Goal: Task Accomplishment & Management: Manage account settings

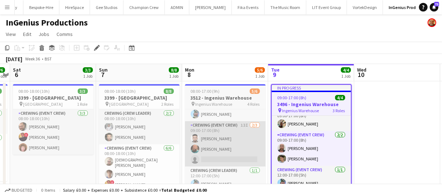
drag, startPoint x: 312, startPoint y: 132, endPoint x: 228, endPoint y: 133, distance: 84.6
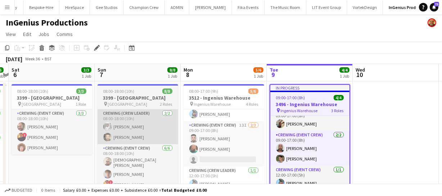
drag, startPoint x: 245, startPoint y: 133, endPoint x: 173, endPoint y: 138, distance: 72.1
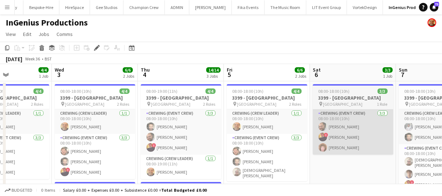
drag, startPoint x: 63, startPoint y: 163, endPoint x: 318, endPoint y: 154, distance: 255.6
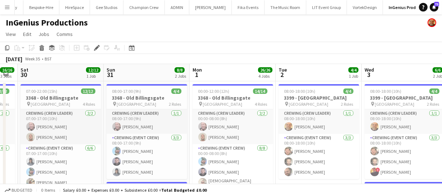
scroll to position [0, 153]
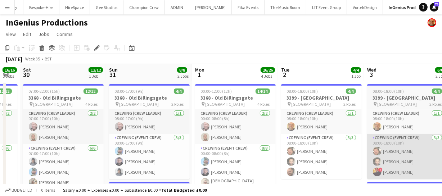
drag, startPoint x: 79, startPoint y: 158, endPoint x: 371, endPoint y: 146, distance: 292.0
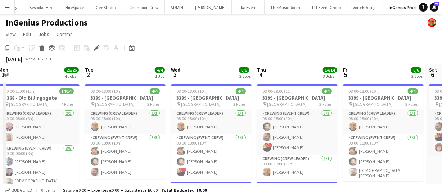
drag, startPoint x: 354, startPoint y: 132, endPoint x: 159, endPoint y: 134, distance: 195.4
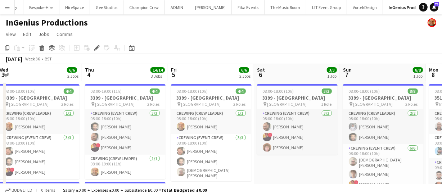
drag, startPoint x: 149, startPoint y: 124, endPoint x: 158, endPoint y: 122, distance: 9.6
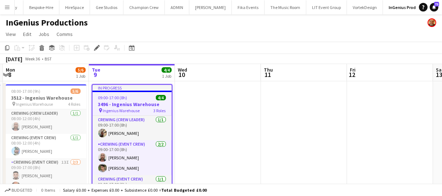
drag, startPoint x: 140, startPoint y: 122, endPoint x: 132, endPoint y: 121, distance: 7.6
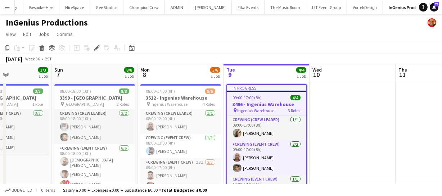
scroll to position [0, 200]
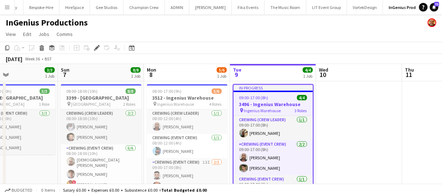
drag, startPoint x: 243, startPoint y: 139, endPoint x: 348, endPoint y: 140, distance: 104.3
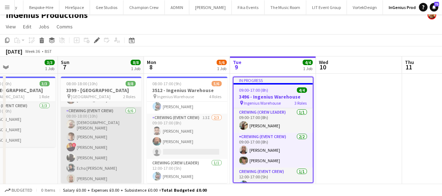
scroll to position [0, 0]
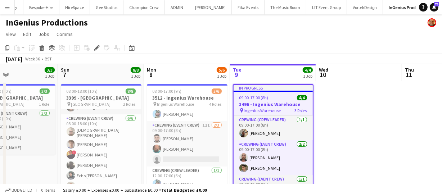
drag, startPoint x: 40, startPoint y: 152, endPoint x: 41, endPoint y: 165, distance: 13.0
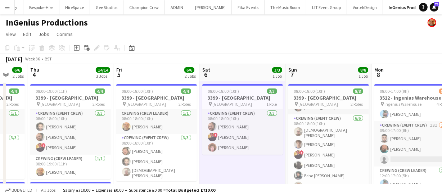
scroll to position [0, 230]
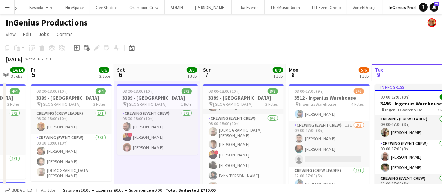
drag, startPoint x: 42, startPoint y: 165, endPoint x: 185, endPoint y: 166, distance: 142.1
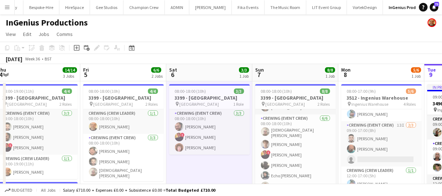
scroll to position [0, 214]
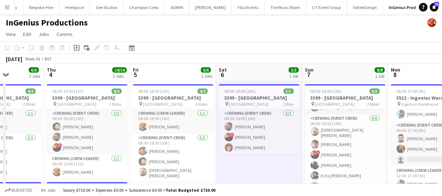
drag, startPoint x: 148, startPoint y: 169, endPoint x: 249, endPoint y: 158, distance: 102.4
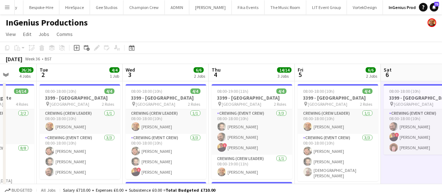
scroll to position [0, 221]
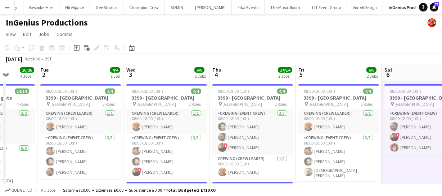
drag, startPoint x: 103, startPoint y: 155, endPoint x: 257, endPoint y: 154, distance: 154.7
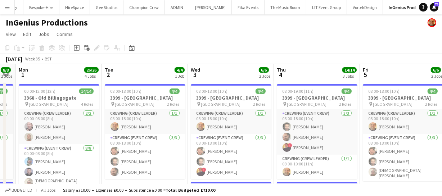
scroll to position [0, 243]
drag, startPoint x: 86, startPoint y: 159, endPoint x: 149, endPoint y: 152, distance: 64.0
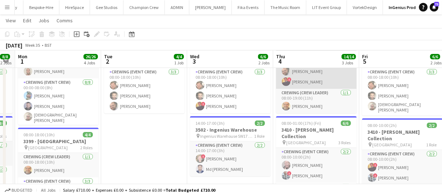
scroll to position [0, 0]
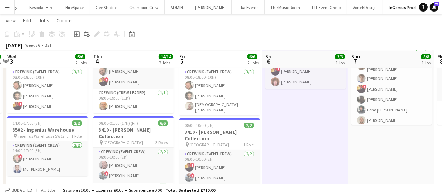
drag, startPoint x: 360, startPoint y: 151, endPoint x: 181, endPoint y: 153, distance: 178.8
click at [181, 153] on app-calendar-viewport "Sun 31 8/8 2 Jobs Mon 1 26/26 4 Jobs Tue 2 4/4 1 Job Wed 3 6/6 2 Jobs Thu 4 14/…" at bounding box center [221, 193] width 442 height 461
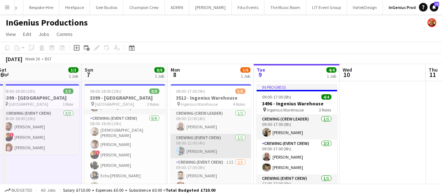
drag, startPoint x: 258, startPoint y: 145, endPoint x: 221, endPoint y: 145, distance: 36.7
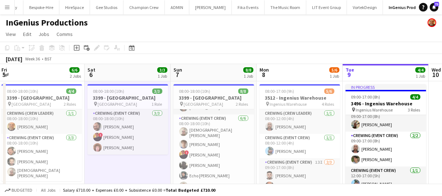
scroll to position [0, 165]
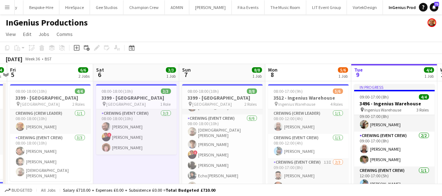
drag, startPoint x: 158, startPoint y: 144, endPoint x: 313, endPoint y: 134, distance: 155.4
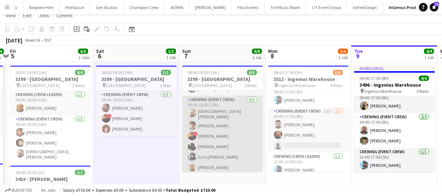
scroll to position [0, 0]
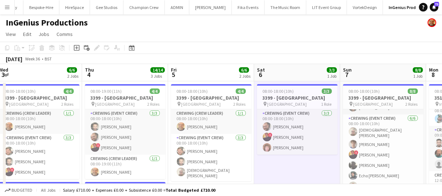
drag, startPoint x: 167, startPoint y: 158, endPoint x: 299, endPoint y: 146, distance: 131.9
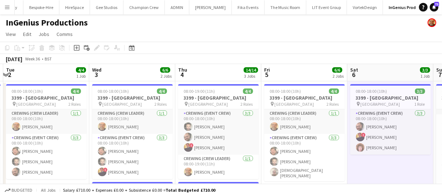
scroll to position [0, 148]
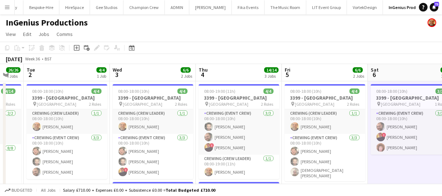
drag, startPoint x: 132, startPoint y: 148, endPoint x: 233, endPoint y: 143, distance: 101.2
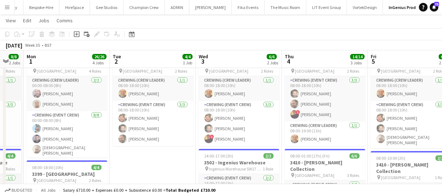
scroll to position [0, 147]
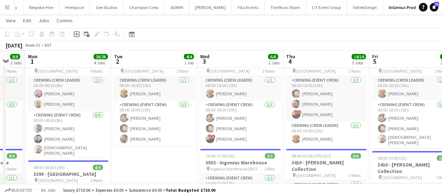
drag, startPoint x: 70, startPoint y: 155, endPoint x: 158, endPoint y: 149, distance: 88.0
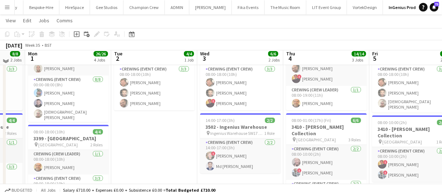
scroll to position [65, 0]
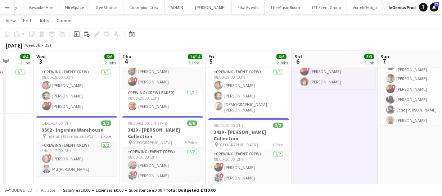
drag, startPoint x: 321, startPoint y: 151, endPoint x: 158, endPoint y: 145, distance: 163.4
click at [158, 145] on app-calendar-viewport "Sat 30 12/12 1 Job Sun 31 8/8 2 Jobs Mon 1 26/26 4 Jobs Tue 2 4/4 1 Job Wed 3 6…" at bounding box center [221, 193] width 442 height 461
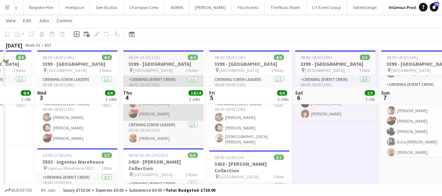
scroll to position [32, 0]
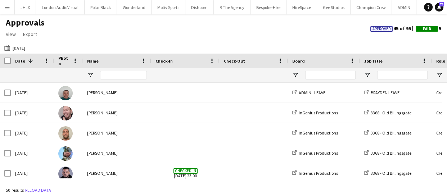
scroll to position [196, 0]
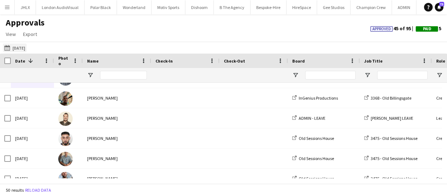
click at [14, 47] on button "04-09-2025 01-09-2025" at bounding box center [15, 48] width 24 height 9
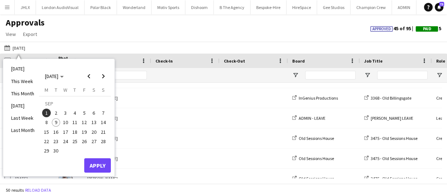
click at [49, 120] on span "8" at bounding box center [46, 122] width 9 height 9
click at [105, 167] on button "Apply" at bounding box center [97, 165] width 27 height 14
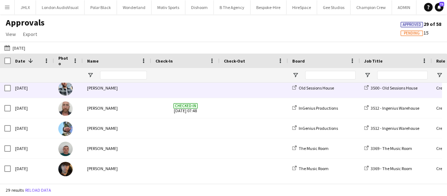
scroll to position [327, 0]
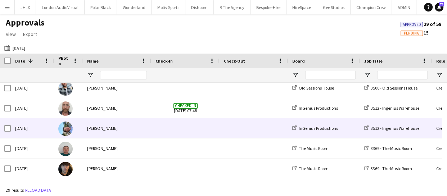
click at [38, 127] on div "Mon, 8 Sep 2025" at bounding box center [32, 128] width 43 height 20
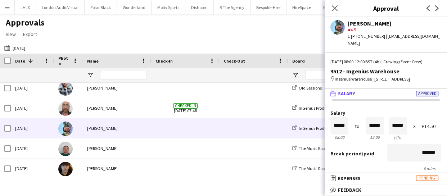
scroll to position [0, 0]
click at [334, 10] on icon "Close pop-in" at bounding box center [334, 8] width 7 height 7
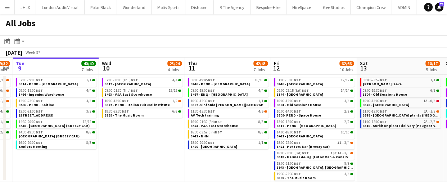
scroll to position [0, 345]
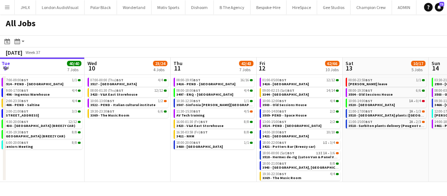
drag, startPoint x: 356, startPoint y: 165, endPoint x: 173, endPoint y: 158, distance: 183.3
click at [173, 158] on app-calendar-viewport "Fri 5 31/31 9 Jobs Sat 6 25/25 6 Jobs Sun 7 57/61 10 Jobs Mon 8 29/32 6 Jobs Tu…" at bounding box center [223, 120] width 447 height 124
click at [279, 95] on span "3344 - [GEOGRAPHIC_DATA]" at bounding box center [285, 94] width 46 height 5
click at [296, 144] on div "18:00-22:00 BST 1I • 3/4" at bounding box center [300, 143] width 76 height 4
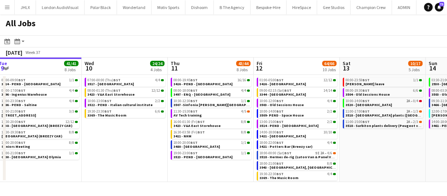
scroll to position [0, 264]
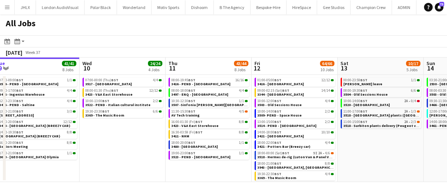
drag, startPoint x: 223, startPoint y: 158, endPoint x: 130, endPoint y: 148, distance: 93.0
click at [130, 148] on app-calendar-viewport "Sat 6 25/25 6 Jobs Sun 7 57/61 10 Jobs Mon 8 29/32 6 Jobs Tue 9 41/41 8 Jobs We…" at bounding box center [223, 120] width 447 height 124
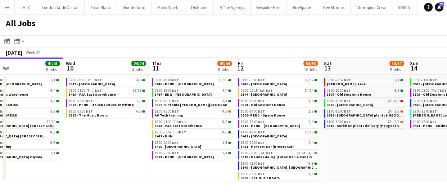
drag, startPoint x: 347, startPoint y: 140, endPoint x: 337, endPoint y: 140, distance: 10.4
click at [337, 140] on app-calendar-viewport "Sat 6 25/25 6 Jobs Sun 7 57/61 10 Jobs Mon 8 29/32 6 Jobs Tue 9 41/41 8 Jobs We…" at bounding box center [223, 120] width 447 height 124
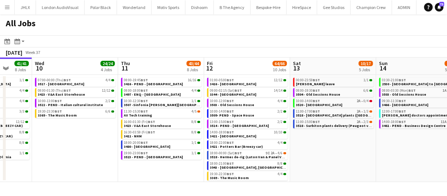
scroll to position [0, 318]
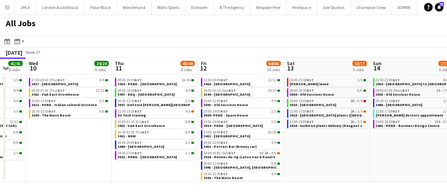
drag, startPoint x: 330, startPoint y: 142, endPoint x: 310, endPoint y: 143, distance: 19.8
click at [310, 143] on app-calendar-viewport "Sat 6 25/25 6 Jobs Sun 7 57/61 10 Jobs Mon 8 29/32 6 Jobs Tue 9 41/41 8 Jobs We…" at bounding box center [223, 120] width 447 height 124
click at [316, 115] on span "3518 - [GEOGRAPHIC_DATA] plants ([GEOGRAPHIC_DATA] VAN))" at bounding box center [343, 115] width 107 height 5
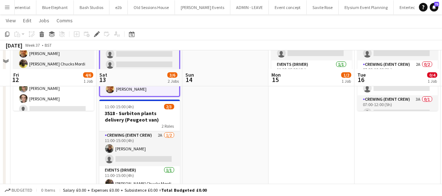
scroll to position [98, 0]
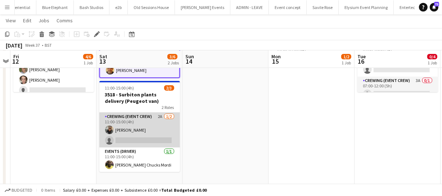
click at [152, 136] on app-card-role "Crewing (Event Crew) 2A [DATE] 11:00-15:00 (4h) [PERSON_NAME] single-neutral-ac…" at bounding box center [139, 130] width 81 height 35
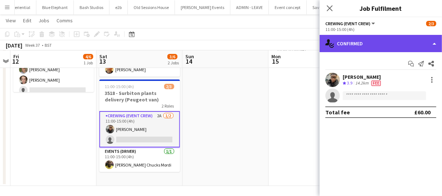
click at [396, 40] on div "single-neutral-actions-check-2 Confirmed" at bounding box center [380, 43] width 122 height 17
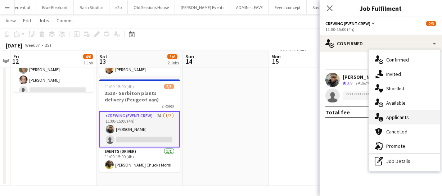
click at [396, 111] on div "single-neutral-actions-information Applicants" at bounding box center [404, 117] width 71 height 14
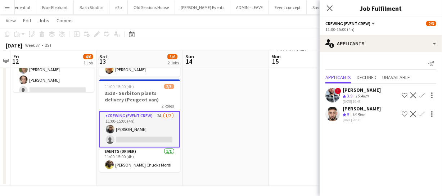
click at [421, 113] on app-icon "Confirm" at bounding box center [422, 114] width 6 height 6
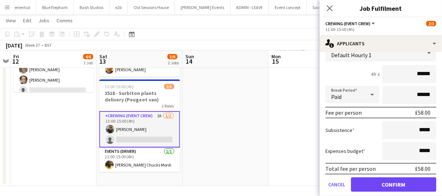
scroll to position [95, 0]
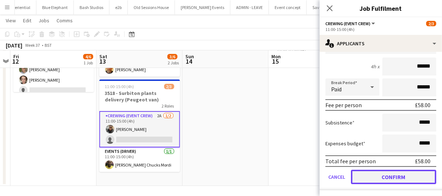
click at [391, 177] on button "Confirm" at bounding box center [393, 177] width 85 height 14
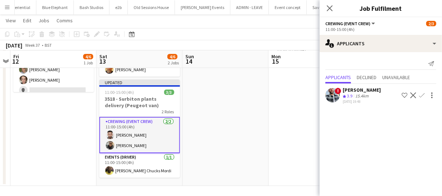
scroll to position [0, 0]
click at [331, 9] on icon at bounding box center [329, 8] width 7 height 7
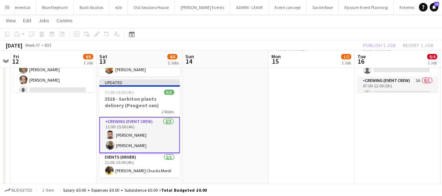
click at [380, 47] on div "Publish 1 job Revert 1 job" at bounding box center [398, 45] width 88 height 9
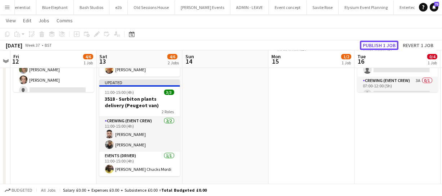
click at [380, 47] on button "Publish 1 job" at bounding box center [379, 45] width 38 height 9
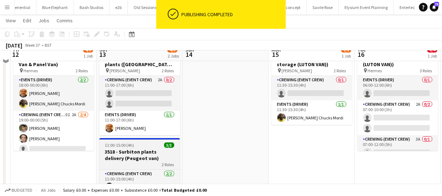
scroll to position [32, 0]
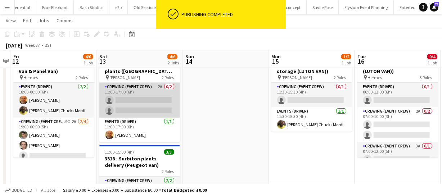
click at [139, 96] on app-card-role "Crewing (Event Crew) 2A 0/2 11:00-17:00 (6h) single-neutral-actions single-neut…" at bounding box center [139, 100] width 81 height 35
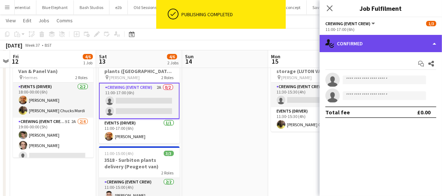
click at [378, 46] on div "single-neutral-actions-check-2 Confirmed" at bounding box center [380, 43] width 122 height 17
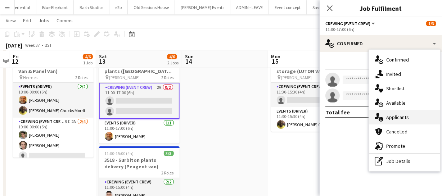
click at [406, 115] on span "Applicants" at bounding box center [397, 117] width 23 height 6
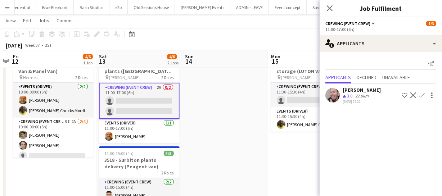
click at [420, 96] on app-icon "Confirm" at bounding box center [422, 95] width 6 height 6
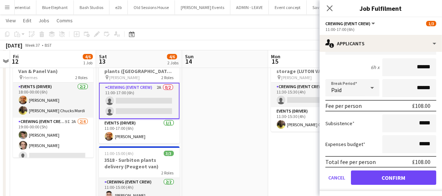
scroll to position [77, 0]
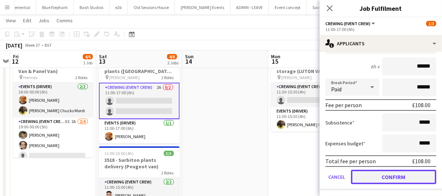
click at [395, 171] on button "Confirm" at bounding box center [393, 177] width 85 height 14
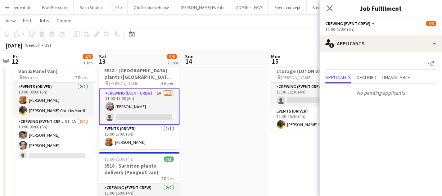
scroll to position [0, 0]
click at [329, 6] on icon "Close pop-in" at bounding box center [329, 8] width 7 height 7
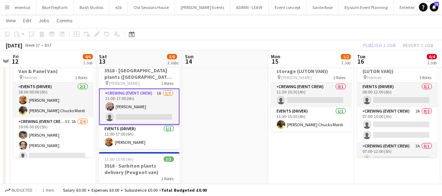
click at [371, 41] on div "Publish 1 job Revert 1 job" at bounding box center [398, 45] width 88 height 9
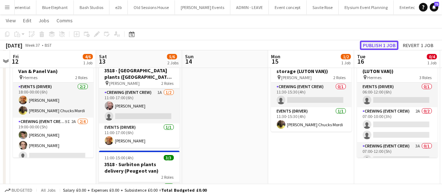
click at [371, 41] on button "Publish 1 job" at bounding box center [379, 45] width 38 height 9
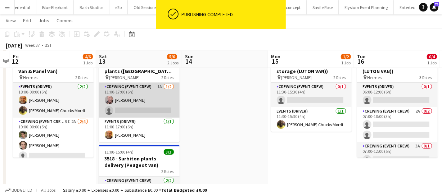
click at [136, 94] on app-card-role "Crewing (Event Crew) 1A 1/2 11:00-17:00 (6h) Eldon Taylor single-neutral-actions" at bounding box center [139, 100] width 81 height 35
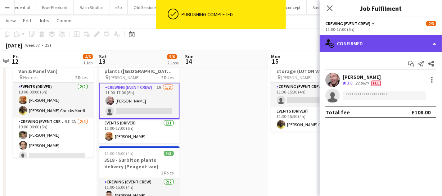
click at [416, 46] on div "single-neutral-actions-check-2 Confirmed" at bounding box center [380, 43] width 122 height 17
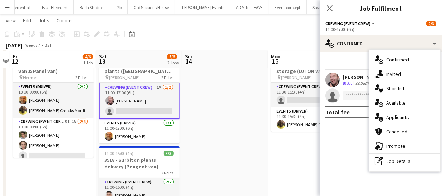
click at [407, 113] on div "single-neutral-actions-information Applicants" at bounding box center [404, 117] width 71 height 14
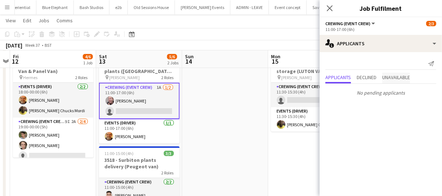
click at [407, 80] on span "Unavailable" at bounding box center [396, 77] width 28 height 5
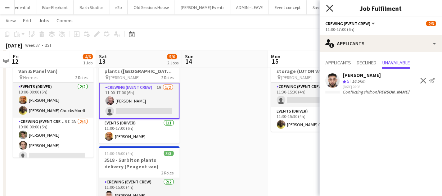
click at [332, 5] on icon "Close pop-in" at bounding box center [329, 8] width 7 height 7
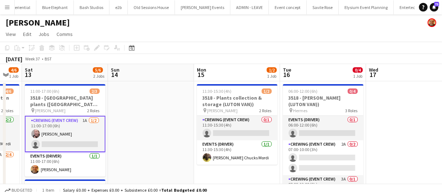
scroll to position [0, 322]
drag, startPoint x: 238, startPoint y: 151, endPoint x: 164, endPoint y: 151, distance: 73.8
click at [164, 151] on app-calendar-viewport "Tue 9 Wed 10 Thu 11 Fri 12 4/6 1 Job Sat 13 5/6 2 Jobs Sun 14 Mon 15 1/2 1 Job …" at bounding box center [221, 174] width 442 height 221
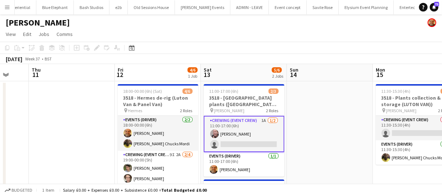
scroll to position [0, 228]
drag, startPoint x: 147, startPoint y: 148, endPoint x: 313, endPoint y: 128, distance: 167.7
click at [313, 128] on app-calendar-viewport "Mon 8 Tue 9 Wed 10 Thu 11 Fri 12 4/6 1 Job Sat 13 5/6 2 Jobs Sun 14 Mon 15 1/2 …" at bounding box center [221, 174] width 442 height 221
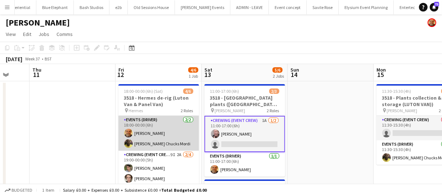
scroll to position [15, 0]
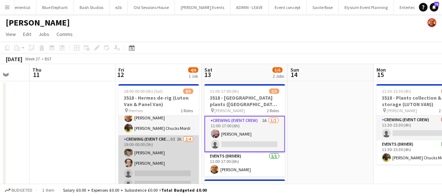
click at [172, 166] on app-card-role "Crewing (Event Crew) 9I 2A 2/4 19:00-00:00 (5h) Alistair Redding Bailey Reid si…" at bounding box center [158, 163] width 81 height 56
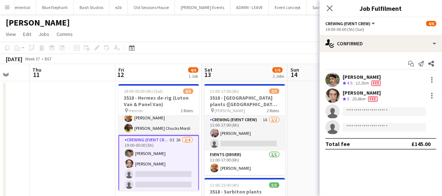
click at [414, 52] on div "Start chat Send notification Share Alistair Redding Crew rating 4.5 12.2km Fee …" at bounding box center [380, 103] width 122 height 103
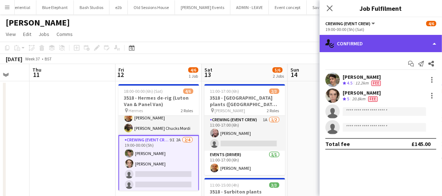
click at [414, 43] on div "single-neutral-actions-check-2 Confirmed" at bounding box center [380, 43] width 122 height 17
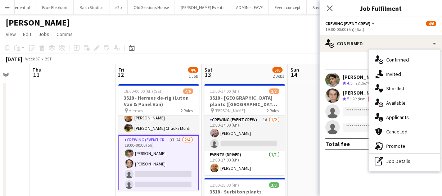
click at [407, 120] on div "single-neutral-actions-information Applicants" at bounding box center [404, 117] width 71 height 14
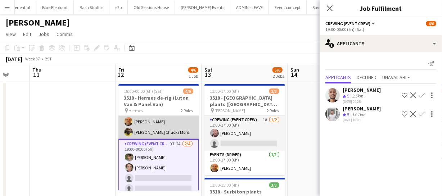
scroll to position [17, 0]
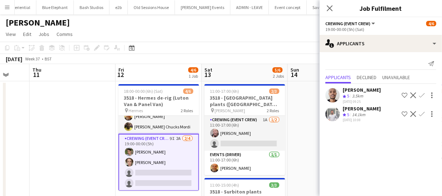
click at [422, 112] on app-icon "Confirm" at bounding box center [422, 114] width 6 height 6
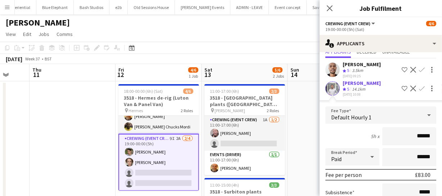
scroll to position [95, 0]
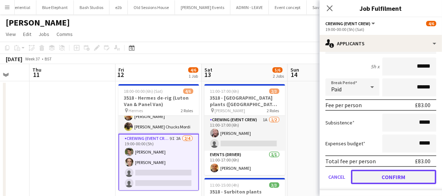
click at [399, 173] on button "Confirm" at bounding box center [393, 177] width 85 height 14
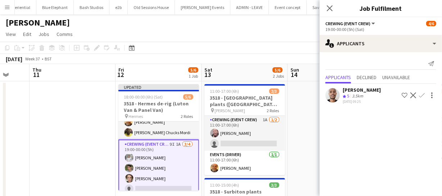
scroll to position [0, 0]
click at [422, 94] on app-icon "Confirm" at bounding box center [422, 95] width 6 height 6
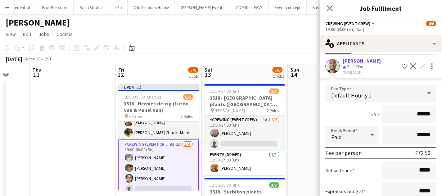
scroll to position [77, 0]
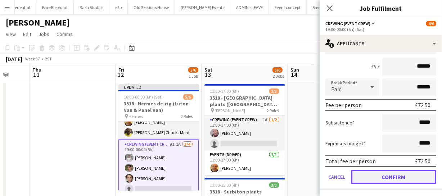
click at [399, 176] on button "Confirm" at bounding box center [393, 177] width 85 height 14
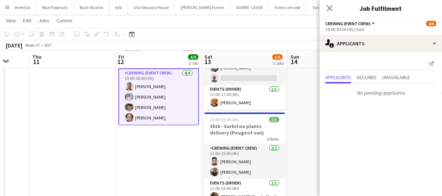
scroll to position [65, 0]
click at [333, 5] on icon "Close pop-in" at bounding box center [329, 8] width 7 height 7
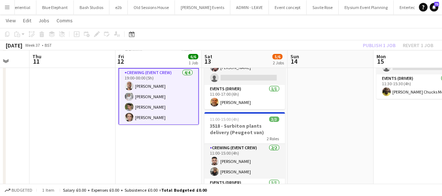
click at [378, 44] on div "Publish 1 job Revert 1 job" at bounding box center [398, 45] width 88 height 9
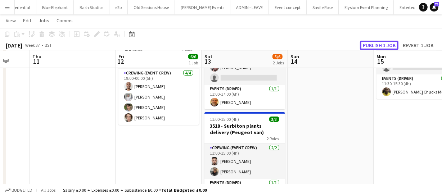
click at [378, 44] on button "Publish 1 job" at bounding box center [379, 45] width 38 height 9
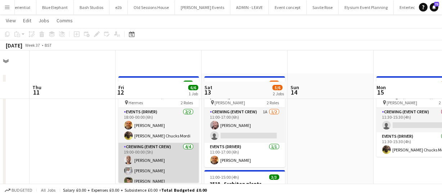
scroll to position [0, 0]
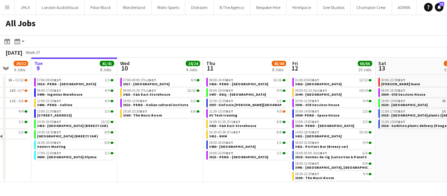
scroll to position [0, 227]
drag, startPoint x: 288, startPoint y: 158, endPoint x: 232, endPoint y: 157, distance: 55.4
click at [232, 157] on app-calendar-viewport "Sat 6 25/25 6 Jobs Sun 7 57/61 10 Jobs Mon 8 29/32 6 Jobs Tue 9 41/41 8 Jobs We…" at bounding box center [223, 120] width 447 height 124
click at [380, 144] on app-calendar-viewport "Sat 6 25/25 6 Jobs Sun 7 57/61 10 Jobs Mon 8 29/32 6 Jobs Tue 9 41/41 8 Jobs We…" at bounding box center [223, 120] width 447 height 124
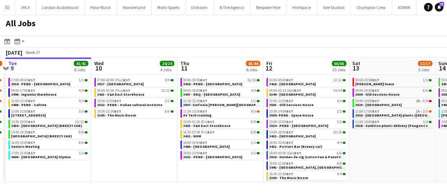
scroll to position [0, 208]
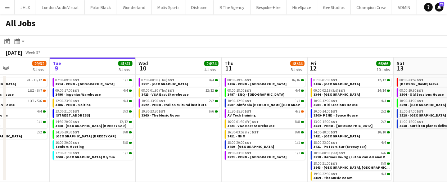
drag, startPoint x: 408, startPoint y: 159, endPoint x: 280, endPoint y: 166, distance: 127.5
click at [280, 166] on app-calendar-viewport "Sat 6 25/25 6 Jobs Sun 7 57/61 10 Jobs Mon 8 29/32 6 Jobs Tue 9 41/41 8 Jobs We…" at bounding box center [223, 120] width 447 height 124
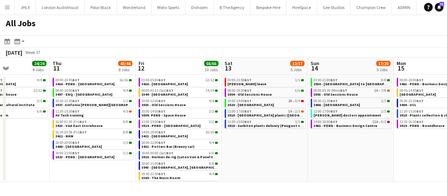
scroll to position [0, 261]
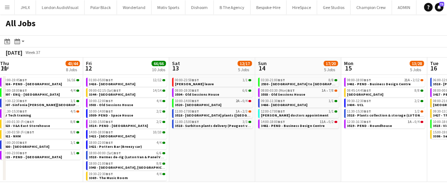
drag, startPoint x: 372, startPoint y: 162, endPoint x: 320, endPoint y: 162, distance: 52.5
click at [320, 162] on app-calendar-viewport "Mon 8 29/32 6 Jobs Tue 9 41/41 8 Jobs Wed 10 24/24 4 Jobs Thu 11 43/44 8 Jobs F…" at bounding box center [223, 120] width 447 height 124
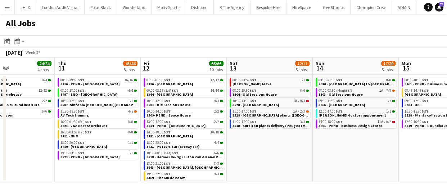
scroll to position [0, 201]
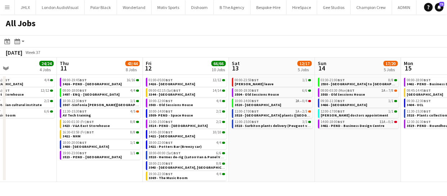
drag, startPoint x: 226, startPoint y: 137, endPoint x: 288, endPoint y: 132, distance: 62.5
click at [288, 132] on app-calendar-viewport "Mon 8 29/32 6 Jobs Tue 9 41/41 8 Jobs Wed 10 24/24 4 Jobs Thu 11 43/44 8 Jobs F…" at bounding box center [223, 120] width 447 height 124
click at [172, 163] on span "BST" at bounding box center [169, 163] width 7 height 5
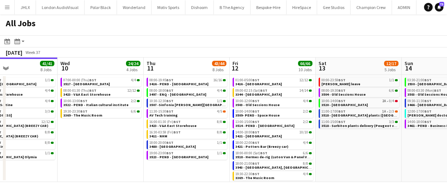
scroll to position [0, 187]
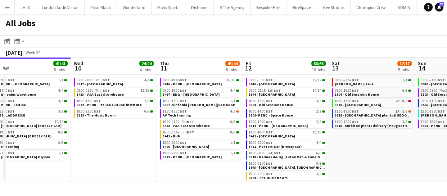
drag, startPoint x: 269, startPoint y: 153, endPoint x: 369, endPoint y: 151, distance: 100.0
click at [369, 151] on app-calendar-viewport "Sun 7 57/61 10 Jobs Mon 8 29/32 6 Jobs Tue 9 41/41 8 Jobs Wed 10 24/24 4 Jobs T…" at bounding box center [223, 120] width 447 height 124
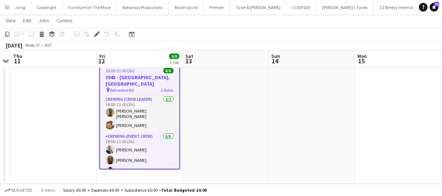
click at [146, 79] on h3 "3943 - [GEOGRAPHIC_DATA], [GEOGRAPHIC_DATA]" at bounding box center [139, 80] width 79 height 13
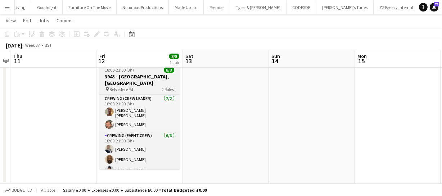
click at [146, 79] on h3 "3943 - [GEOGRAPHIC_DATA], [GEOGRAPHIC_DATA]" at bounding box center [139, 79] width 81 height 13
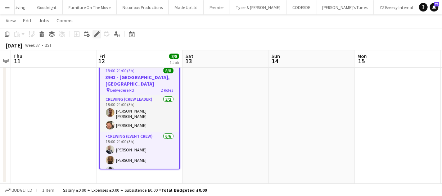
click at [98, 35] on icon "Edit" at bounding box center [97, 34] width 6 height 6
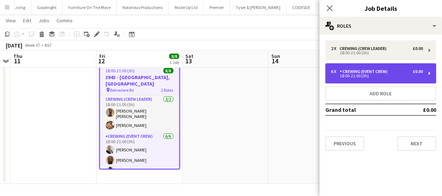
click at [353, 69] on div "Crewing (Event Crew)" at bounding box center [365, 71] width 51 height 5
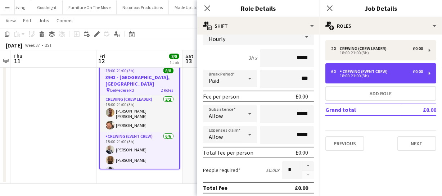
scroll to position [65, 0]
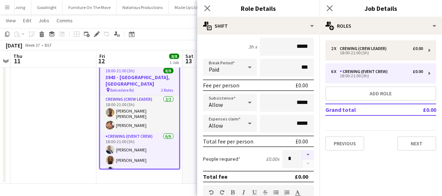
click at [303, 153] on button "button" at bounding box center [308, 154] width 12 height 9
click at [302, 153] on button "button" at bounding box center [308, 154] width 12 height 9
type input "*"
click at [205, 8] on icon "Close pop-in" at bounding box center [207, 8] width 7 height 7
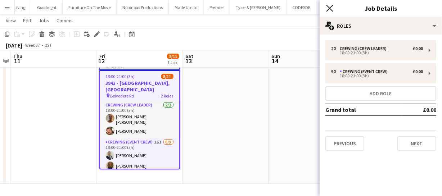
click at [329, 10] on icon "Close pop-in" at bounding box center [329, 8] width 7 height 7
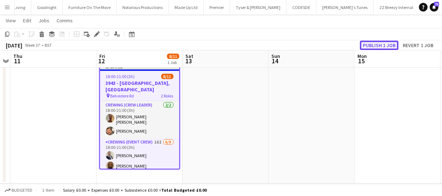
click at [373, 45] on button "Publish 1 job" at bounding box center [379, 45] width 38 height 9
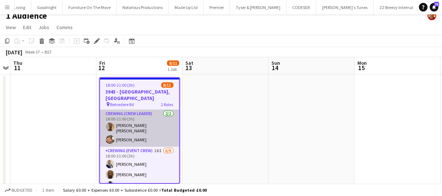
scroll to position [0, 0]
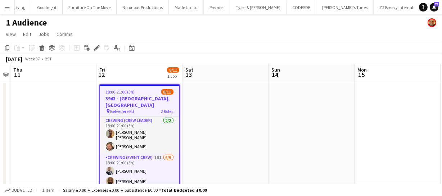
click at [130, 99] on h3 "3943 - County Hall, Waterloo" at bounding box center [139, 101] width 79 height 13
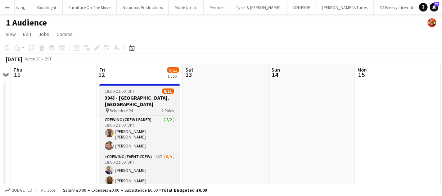
click at [130, 99] on h3 "3943 - County Hall, Waterloo" at bounding box center [139, 101] width 81 height 13
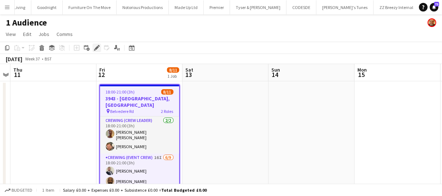
click at [99, 50] on div "Edit" at bounding box center [96, 48] width 9 height 9
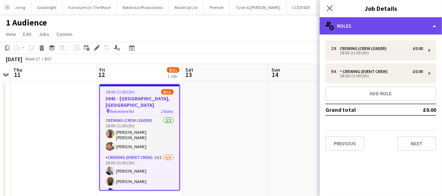
click at [378, 27] on div "multiple-users-add Roles" at bounding box center [380, 25] width 122 height 17
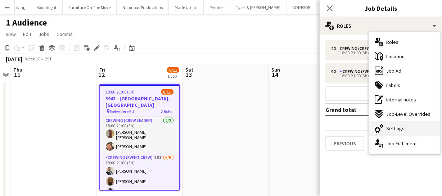
click at [396, 130] on span "Settings" at bounding box center [395, 128] width 18 height 6
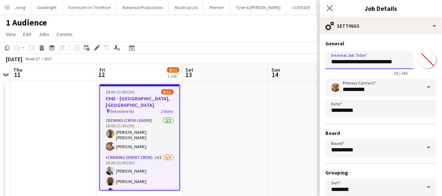
click at [340, 62] on input "**********" at bounding box center [369, 60] width 88 height 18
type input "**********"
click at [329, 9] on icon at bounding box center [329, 8] width 7 height 7
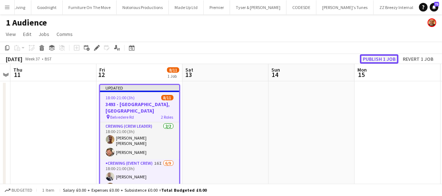
click at [387, 60] on button "Publish 1 job" at bounding box center [379, 58] width 38 height 9
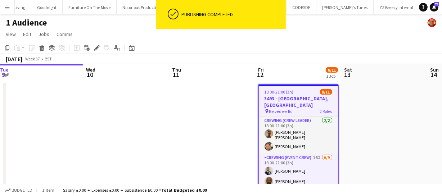
drag, startPoint x: 223, startPoint y: 130, endPoint x: 373, endPoint y: 112, distance: 151.5
click at [383, 109] on app-calendar-viewport "Sun 7 5/8 1 Job Mon 8 Tue 9 Wed 10 Thu 11 Fri 12 8/11 1 Job Sat 13 Sun 14 Mon 1…" at bounding box center [221, 134] width 442 height 141
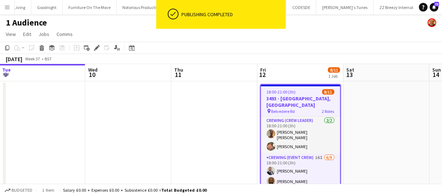
drag, startPoint x: 167, startPoint y: 133, endPoint x: 290, endPoint y: 107, distance: 125.7
click at [263, 112] on app-calendar-viewport "Sun 7 5/8 1 Job Mon 8 Tue 9 Wed 10 Thu 11 Fri 12 8/11 1 Job Sat 13 Sun 14 Mon 1…" at bounding box center [221, 134] width 442 height 141
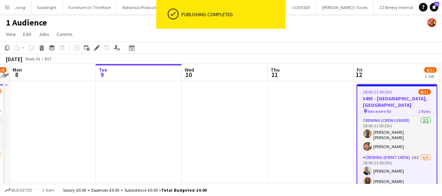
click at [284, 115] on app-calendar-viewport "Sat 6 Sun 7 5/8 1 Job Mon 8 Tue 9 Wed 10 Thu 11 Fri 12 8/11 1 Job Sat 13 Sun 14…" at bounding box center [221, 134] width 442 height 141
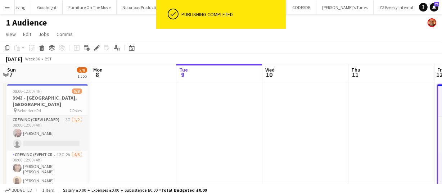
drag, startPoint x: 169, startPoint y: 122, endPoint x: 266, endPoint y: 118, distance: 97.6
click at [251, 119] on app-calendar-viewport "Thu 4 Fri 5 Sat 6 Sun 7 5/8 1 Job Mon 8 Tue 9 Wed 10 Thu 11 Fri 12 8/11 1 Job S…" at bounding box center [221, 134] width 442 height 141
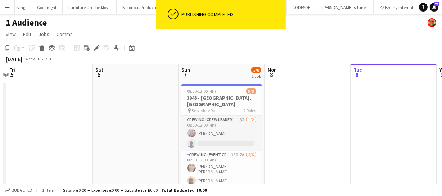
drag, startPoint x: 237, startPoint y: 122, endPoint x: 336, endPoint y: 117, distance: 98.3
click at [336, 117] on app-calendar-viewport "Wed 3 Thu 4 Fri 5 Sat 6 Sun 7 5/8 1 Job Mon 8 Tue 9 Wed 10 Thu 11 Fri 12 8/11 1…" at bounding box center [221, 134] width 442 height 141
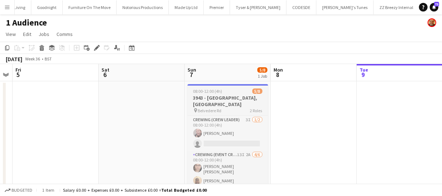
click at [226, 99] on h3 "3943 - County Hall, Waterloo" at bounding box center [227, 101] width 81 height 13
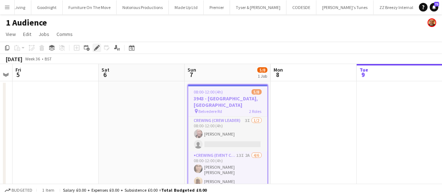
click at [92, 50] on div "Edit" at bounding box center [96, 48] width 9 height 9
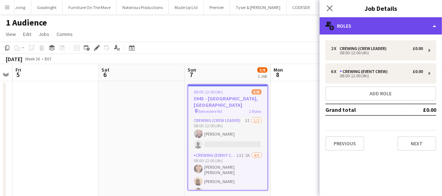
click at [376, 18] on div "multiple-users-add Roles" at bounding box center [380, 25] width 122 height 17
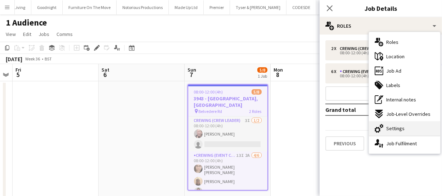
click at [402, 124] on div "cog-double-3 Settings" at bounding box center [404, 128] width 71 height 14
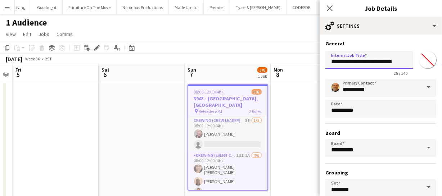
drag, startPoint x: 341, startPoint y: 61, endPoint x: 318, endPoint y: 62, distance: 23.8
click at [318, 62] on body "Menu Boards Boards Boards All jobs Status Workforce Workforce My Workforce Recr…" at bounding box center [221, 108] width 442 height 217
type input "**********"
click at [327, 10] on icon at bounding box center [329, 8] width 7 height 7
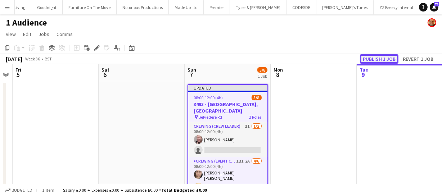
click at [385, 60] on button "Publish 1 job" at bounding box center [379, 58] width 38 height 9
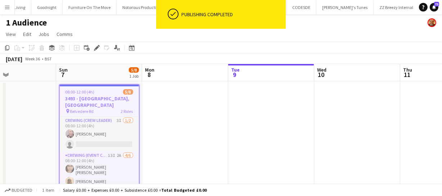
drag, startPoint x: 236, startPoint y: 136, endPoint x: 243, endPoint y: 136, distance: 6.8
click at [236, 137] on app-calendar-viewport "Wed 3 Thu 4 Fri 5 Sat 6 Sun 7 5/8 1 Job Mon 8 Tue 9 Wed 10 Thu 11 Fri 12 8/11 1…" at bounding box center [221, 134] width 442 height 141
click at [185, 131] on app-calendar-viewport "Wed 3 Thu 4 Fri 5 Sat 6 Sun 7 5/8 1 Job Mon 8 Tue 9 Wed 10 Thu 11 Fri 12 8/11 1…" at bounding box center [221, 134] width 442 height 141
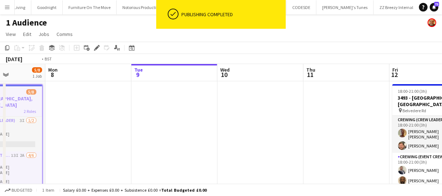
drag, startPoint x: 266, startPoint y: 132, endPoint x: 140, endPoint y: 136, distance: 125.6
click at [168, 134] on app-calendar-viewport "Fri 5 Sat 6 Sun 7 5/8 1 Job Mon 8 Tue 9 Wed 10 Thu 11 Fri 12 8/11 1 Job Sat 13 …" at bounding box center [221, 134] width 442 height 141
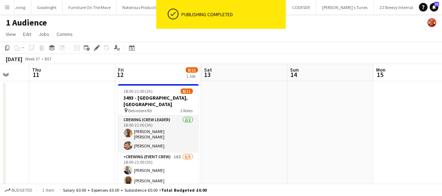
scroll to position [0, 263]
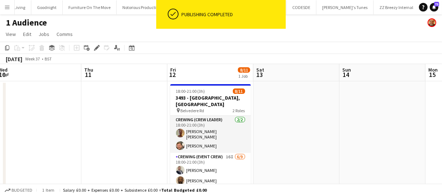
drag, startPoint x: 94, startPoint y: 138, endPoint x: 147, endPoint y: 136, distance: 52.6
click at [87, 140] on app-calendar-viewport "Sun 7 5/8 1 Job Mon 8 Tue 9 Wed 10 Thu 11 Fri 12 8/11 1 Job Sat 13 Sun 14 Mon 1…" at bounding box center [221, 134] width 442 height 141
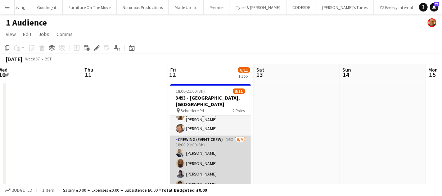
scroll to position [0, 0]
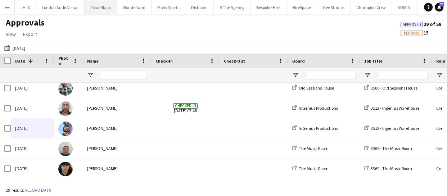
scroll to position [327, 0]
click at [27, 48] on button "04-09-2025 Yesterday" at bounding box center [15, 48] width 24 height 9
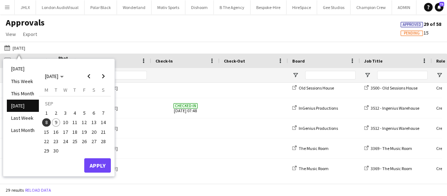
click at [76, 112] on span "4" at bounding box center [75, 113] width 9 height 9
click at [99, 165] on button "Apply" at bounding box center [97, 165] width 27 height 14
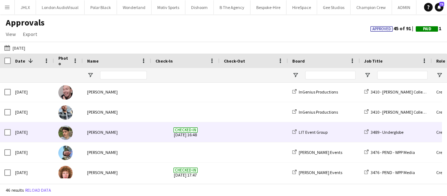
scroll to position [556, 0]
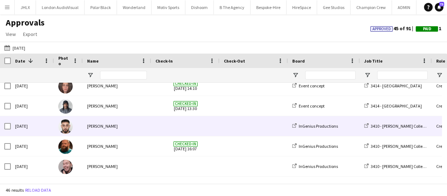
click at [22, 128] on div "Thu, 4 Sep 2025" at bounding box center [32, 126] width 43 height 20
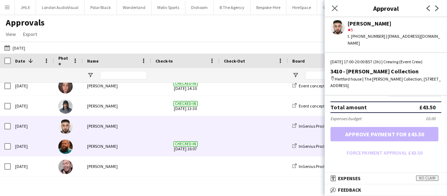
click at [45, 146] on div "Thu, 4 Sep 2025" at bounding box center [32, 146] width 43 height 20
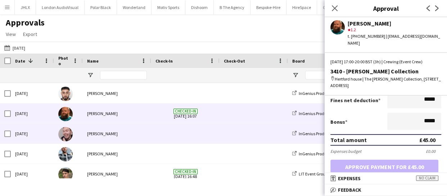
click at [32, 137] on div "Thu, 4 Sep 2025" at bounding box center [32, 134] width 43 height 20
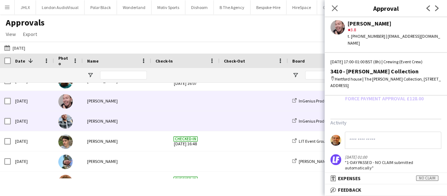
click at [26, 122] on div "Thu, 4 Sep 2025" at bounding box center [32, 121] width 43 height 20
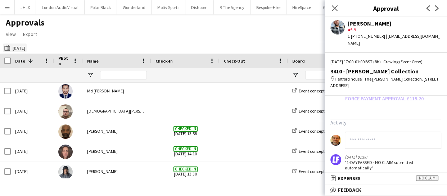
click at [15, 49] on button "04-09-2025 04-09-2025" at bounding box center [15, 48] width 24 height 9
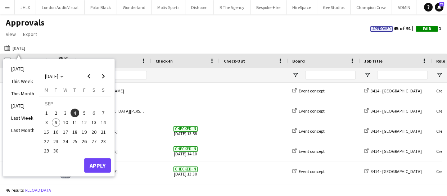
click at [85, 113] on span "5" at bounding box center [84, 113] width 9 height 9
click at [102, 164] on button "Apply" at bounding box center [97, 165] width 27 height 14
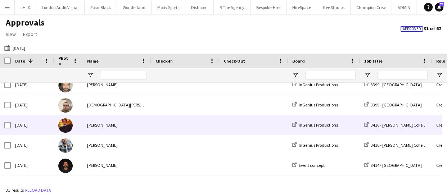
click at [34, 122] on div "Fri, 5 Sep 2025" at bounding box center [32, 125] width 43 height 20
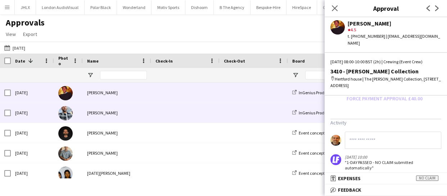
click at [32, 114] on div "Fri, 5 Sep 2025" at bounding box center [32, 113] width 43 height 20
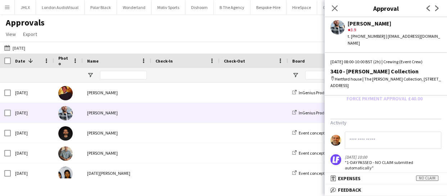
click at [331, 13] on div "Close pop-in" at bounding box center [335, 8] width 20 height 17
click at [332, 9] on icon "Close pop-in" at bounding box center [334, 8] width 7 height 7
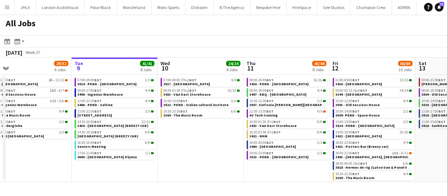
scroll to position [0, 186]
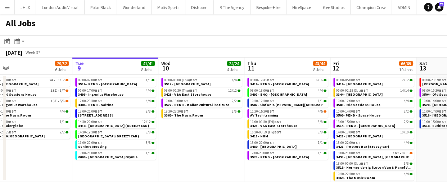
drag, startPoint x: 317, startPoint y: 152, endPoint x: 303, endPoint y: 136, distance: 20.6
click at [303, 136] on app-calendar-viewport "Sat 6 25/25 6 Jobs Sun 7 57/61 10 Jobs Mon 8 29/32 6 Jobs Tue 9 41/41 8 Jobs We…" at bounding box center [223, 120] width 447 height 124
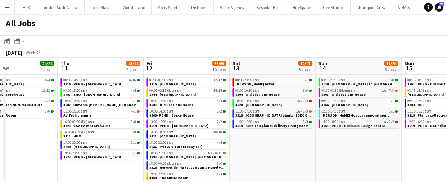
scroll to position [0, 201]
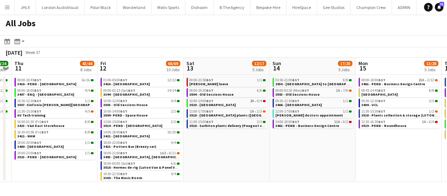
drag, startPoint x: 432, startPoint y: 144, endPoint x: 338, endPoint y: 149, distance: 94.8
click at [201, 133] on app-calendar-viewport "Mon 8 29/32 6 Jobs Tue 9 41/41 8 Jobs Wed 10 24/24 4 Jobs Thu 11 43/44 8 Jobs F…" at bounding box center [223, 120] width 447 height 124
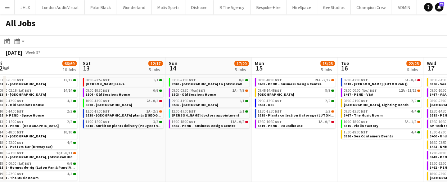
click at [243, 136] on app-all-jobs "All Jobs Date picker [DATE] [DATE] [DATE] M [DATE] T [DATE] W [DATE] T [DATE] F…" at bounding box center [223, 98] width 447 height 168
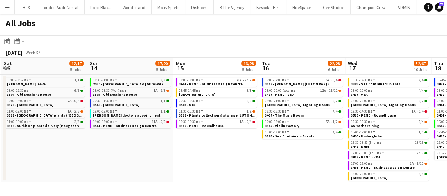
click at [215, 137] on app-calendar-viewport "Wed 10 24/24 4 Jobs Thu 11 43/44 8 Jobs Fri 12 66/69 10 Jobs Sat 13 12/17 5 Job…" at bounding box center [223, 120] width 447 height 124
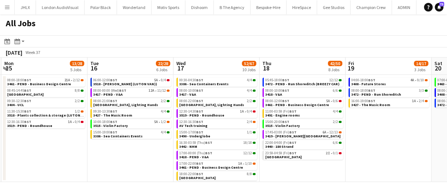
drag, startPoint x: 170, startPoint y: 123, endPoint x: 174, endPoint y: 123, distance: 3.6
click at [172, 123] on app-calendar-viewport "Fri 12 66/69 10 Jobs Sat 13 12/17 5 Jobs Sun 14 17/20 5 Jobs Mon 15 13/28 5 Job…" at bounding box center [223, 120] width 447 height 124
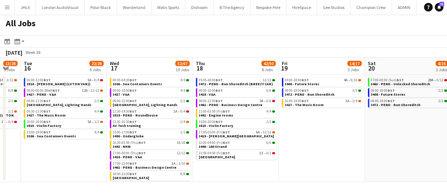
scroll to position [0, 325]
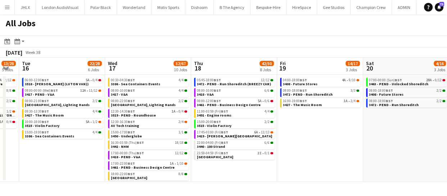
drag, startPoint x: 389, startPoint y: 168, endPoint x: 258, endPoint y: 159, distance: 132.0
click at [258, 159] on app-calendar-viewport "Fri 12 66/69 10 Jobs Sat 13 12/17 5 Jobs Sun 14 17/20 5 Jobs Mon 15 13/28 5 Job…" at bounding box center [223, 120] width 447 height 124
click at [302, 83] on span "3408 - Future Stores" at bounding box center [300, 84] width 35 height 5
click at [248, 102] on app-all-jobs "All Jobs Date picker [DATE] [DATE] [DATE] M [DATE] T [DATE] W [DATE] T [DATE] F…" at bounding box center [223, 98] width 447 height 168
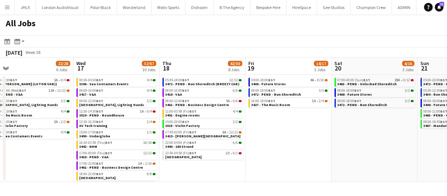
drag, startPoint x: 273, startPoint y: 112, endPoint x: 330, endPoint y: 129, distance: 59.8
click at [273, 112] on app-calendar-viewport "Sun 14 17/20 5 Jobs Mon 15 13/28 5 Jobs Tue 16 22/28 6 Jobs Wed 17 52/67 10 Job…" at bounding box center [223, 120] width 447 height 124
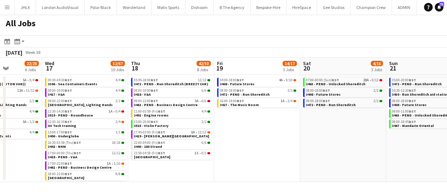
drag, startPoint x: 290, startPoint y: 123, endPoint x: 275, endPoint y: 122, distance: 15.5
click at [272, 121] on app-calendar-viewport "Sun 14 17/20 5 Jobs Mon 15 13/28 5 Jobs Tue 16 22/28 6 Jobs Wed 17 52/67 10 Job…" at bounding box center [223, 120] width 447 height 124
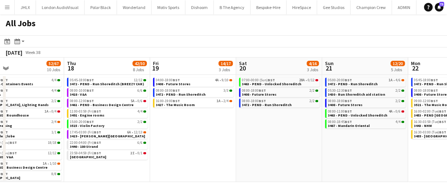
drag, startPoint x: 283, startPoint y: 124, endPoint x: 277, endPoint y: 122, distance: 5.9
click at [269, 120] on app-calendar-viewport "Sun 14 17/20 5 Jobs Mon 15 13/28 5 Jobs Tue 16 22/28 6 Jobs Wed 17 52/67 10 Job…" at bounding box center [223, 120] width 447 height 124
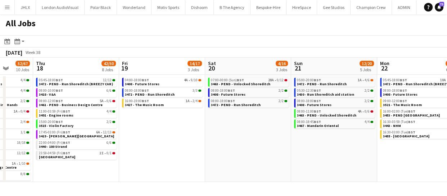
drag, startPoint x: 301, startPoint y: 130, endPoint x: 290, endPoint y: 130, distance: 10.8
click at [277, 126] on app-calendar-viewport "Sun 14 17/20 5 Jobs Mon 15 13/28 5 Jobs Tue 16 22/28 6 Jobs Wed 17 52/67 10 Job…" at bounding box center [223, 120] width 447 height 124
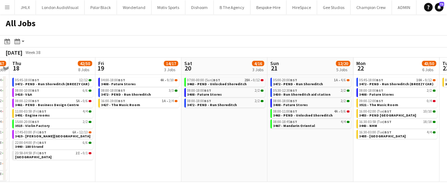
drag, startPoint x: 290, startPoint y: 131, endPoint x: 307, endPoint y: 135, distance: 17.5
click at [289, 131] on app-calendar-viewport "Sun 14 17/20 5 Jobs Mon 15 13/28 5 Jobs Tue 16 22/28 6 Jobs Wed 17 52/67 10 Job…" at bounding box center [223, 120] width 447 height 124
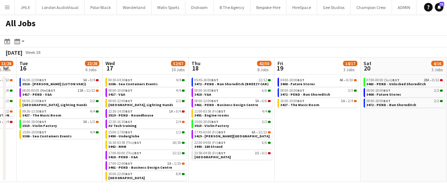
scroll to position [0, 213]
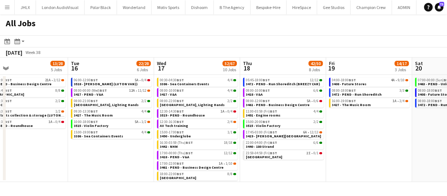
drag, startPoint x: 194, startPoint y: 132, endPoint x: 341, endPoint y: 155, distance: 148.6
click at [446, 151] on app-calendar-viewport "Sat 13 12/17 5 Jobs Sun 14 17/20 5 Jobs Mon 15 13/28 5 Jobs Tue 16 22/28 6 Jobs…" at bounding box center [223, 120] width 447 height 124
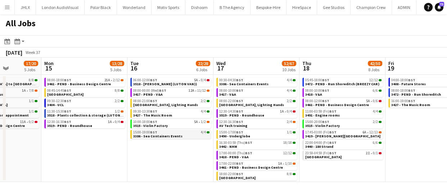
drag, startPoint x: 218, startPoint y: 165, endPoint x: 200, endPoint y: 137, distance: 33.1
click at [167, 135] on app-calendar-viewport "Thu 11 43/44 8 Jobs Fri 12 66/69 10 Jobs Sat 13 12/17 5 Jobs Sun 14 17/20 5 Job…" at bounding box center [223, 120] width 447 height 124
click at [311, 131] on app-calendar-viewport "Thu 11 43/44 8 Jobs Fri 12 66/69 10 Jobs Sat 13 12/17 5 Jobs Sun 14 17/20 5 Job…" at bounding box center [223, 120] width 447 height 124
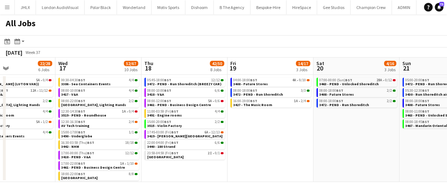
drag, startPoint x: 325, startPoint y: 133, endPoint x: 284, endPoint y: 126, distance: 41.6
click at [284, 126] on app-calendar-viewport "Sat 13 12/17 5 Jobs Sun 14 17/20 5 Jobs Mon 15 13/28 5 Jobs Tue 16 22/28 6 Jobs…" at bounding box center [223, 120] width 447 height 124
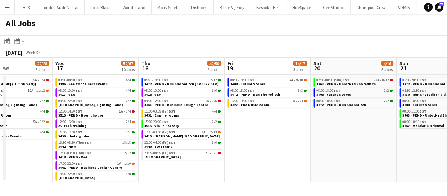
click at [280, 131] on app-calendar-viewport "Sat 13 12/17 5 Jobs Sun 14 17/20 5 Jobs Mon 15 13/28 5 Jobs Tue 16 22/28 6 Jobs…" at bounding box center [223, 120] width 447 height 124
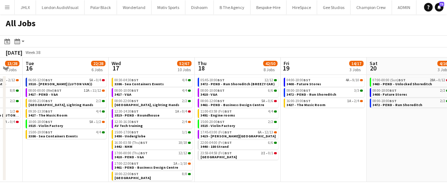
click at [276, 134] on app-calendar-viewport "Sat 13 12/17 5 Jobs Sun 14 17/20 5 Jobs Mon 15 13/28 5 Jobs Tue 16 22/28 6 Jobs…" at bounding box center [223, 120] width 447 height 124
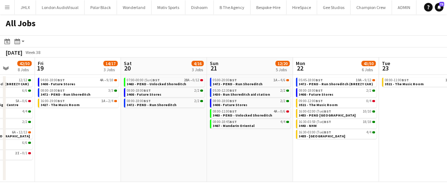
click at [286, 142] on app-calendar-viewport "Mon 15 13/28 5 Jobs Tue 16 22/28 6 Jobs Wed 17 52/67 10 Jobs Thu 18 42/50 8 Job…" at bounding box center [223, 120] width 447 height 124
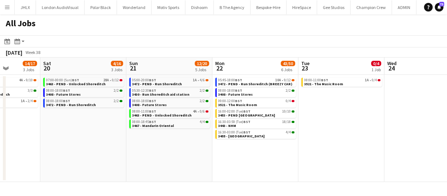
drag, startPoint x: 334, startPoint y: 153, endPoint x: 308, endPoint y: 150, distance: 26.5
click at [276, 142] on app-calendar-viewport "Wed 17 52/67 10 Jobs Thu 18 42/50 8 Jobs Fri 19 14/17 3 Jobs Sat 20 4/16 3 Jobs…" at bounding box center [223, 120] width 447 height 124
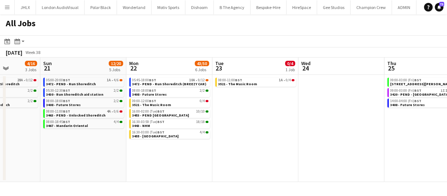
drag, startPoint x: 326, startPoint y: 155, endPoint x: 323, endPoint y: 149, distance: 7.7
click at [254, 139] on app-calendar-viewport "Wed 17 52/67 10 Jobs Thu 18 42/50 8 Jobs Fri 19 14/17 3 Jobs Sat 20 4/16 3 Jobs…" at bounding box center [223, 120] width 447 height 124
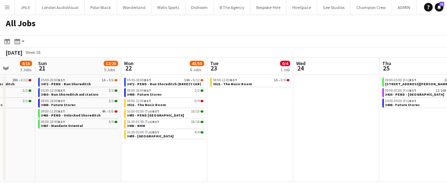
click at [252, 139] on app-all-jobs "All Jobs Date picker [DATE] [DATE] [DATE] M [DATE] T [DATE] W [DATE] T [DATE] F…" at bounding box center [223, 98] width 447 height 168
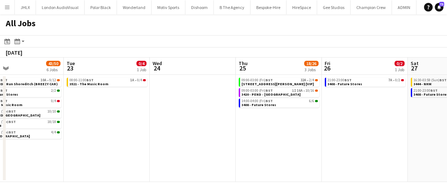
drag, startPoint x: 293, startPoint y: 144, endPoint x: 323, endPoint y: 148, distance: 30.2
click at [227, 127] on app-calendar-viewport "Fri 19 14/17 3 Jobs Sat 20 4/16 3 Jobs Sun 21 12/20 5 Jobs Mon 22 43/50 6 Jobs …" at bounding box center [223, 120] width 447 height 124
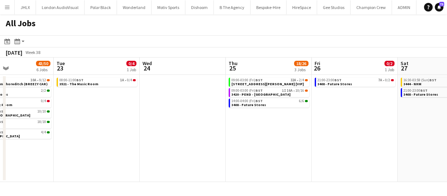
drag, startPoint x: 178, startPoint y: 116, endPoint x: 319, endPoint y: 155, distance: 146.3
click at [173, 116] on app-calendar-viewport "Fri 19 14/17 3 Jobs Sat 20 4/16 3 Jobs Sun 21 12/20 5 Jobs Mon 22 43/50 6 Jobs …" at bounding box center [223, 120] width 447 height 124
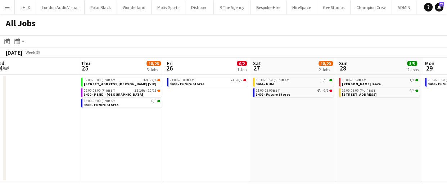
drag, startPoint x: 242, startPoint y: 144, endPoint x: 285, endPoint y: 154, distance: 44.4
click at [237, 143] on app-calendar-viewport "Sun 21 12/20 5 Jobs Mon 22 43/50 6 Jobs Tue 23 0/4 1 Job Wed 24 Thu 25 18/26 3 …" at bounding box center [223, 120] width 447 height 124
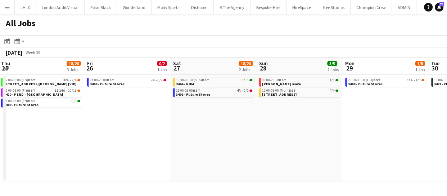
scroll to position [0, 230]
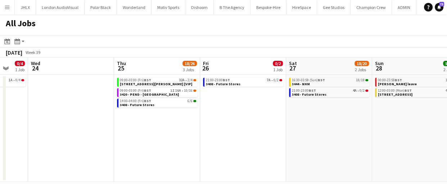
click at [185, 129] on app-all-jobs "All Jobs Date picker [DATE] [DATE] [DATE] M [DATE] T [DATE] W [DATE] T [DATE] F…" at bounding box center [223, 98] width 447 height 168
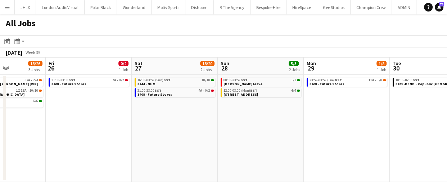
drag, startPoint x: 281, startPoint y: 142, endPoint x: 191, endPoint y: 118, distance: 93.1
click at [181, 119] on app-calendar-viewport "Tue 23 0/4 1 Job Wed 24 Thu 25 18/26 3 Jobs Fri 26 0/2 1 Job Sat 27 18/20 2 Job…" at bounding box center [223, 120] width 447 height 124
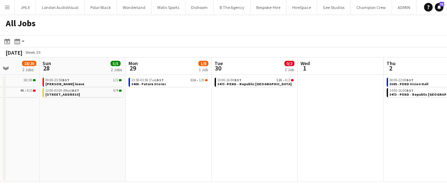
drag, startPoint x: 145, startPoint y: 112, endPoint x: 195, endPoint y: 126, distance: 52.5
click at [135, 110] on app-calendar-viewport "Thu 25 18/26 3 Jobs Fri 26 0/2 1 Job Sat 27 18/20 2 Jobs Sun 28 5/5 2 Jobs Mon …" at bounding box center [223, 120] width 447 height 124
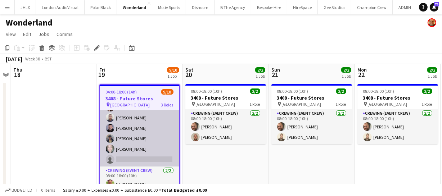
scroll to position [65, 0]
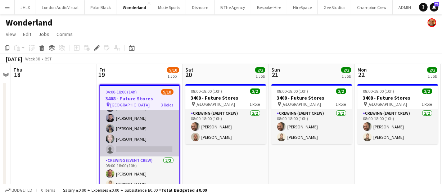
click at [141, 130] on app-card-role "Crewing (Event Crew) 4A [DATE] 04:00-08:00 (4h) [PERSON_NAME] [PERSON_NAME] [PE…" at bounding box center [139, 118] width 79 height 77
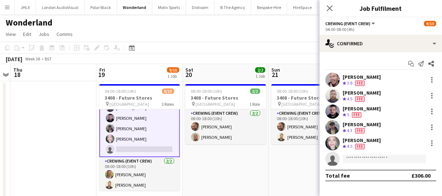
scroll to position [66, 0]
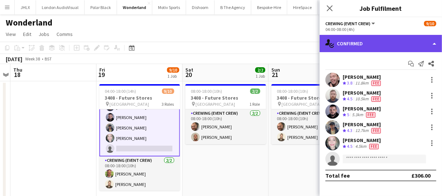
click at [402, 45] on div "single-neutral-actions-check-2 Confirmed" at bounding box center [380, 43] width 122 height 17
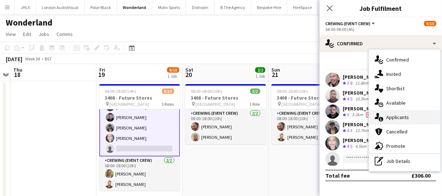
click at [410, 111] on div "single-neutral-actions-information Applicants" at bounding box center [404, 117] width 71 height 14
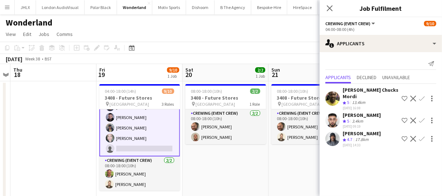
click at [419, 119] on app-icon "Confirm" at bounding box center [422, 121] width 6 height 6
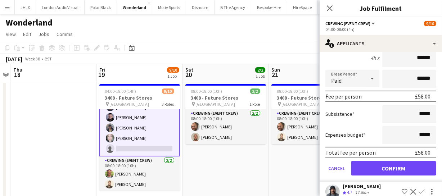
scroll to position [120, 0]
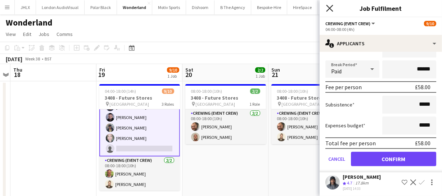
click at [331, 6] on icon at bounding box center [329, 8] width 7 height 7
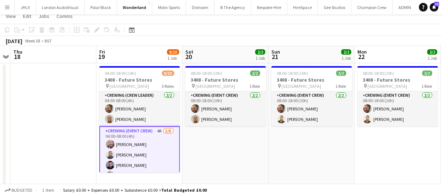
scroll to position [0, 0]
